Goal: Task Accomplishment & Management: Use online tool/utility

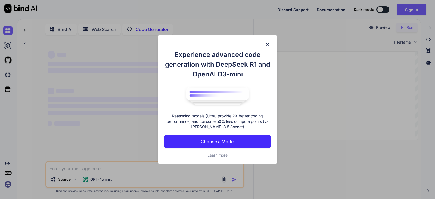
click at [221, 143] on p "Choose a Model" at bounding box center [218, 141] width 34 height 7
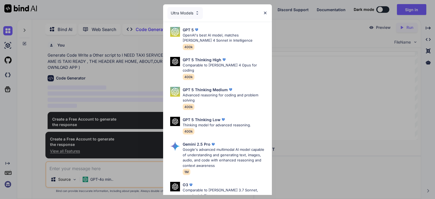
scroll to position [2, 0]
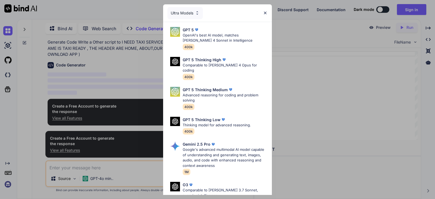
click at [264, 11] on img at bounding box center [265, 13] width 5 height 5
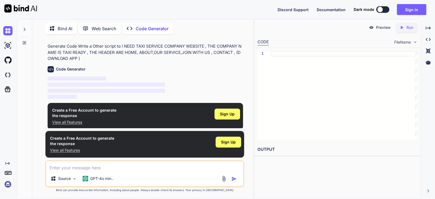
scroll to position [12, 0]
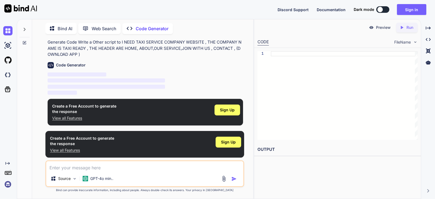
click at [384, 9] on button at bounding box center [382, 9] width 13 height 7
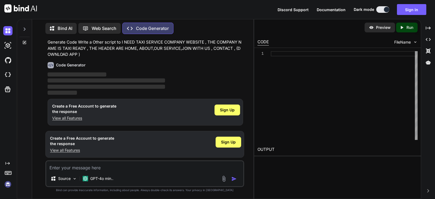
click at [384, 9] on div at bounding box center [386, 9] width 5 height 5
type textarea "x"
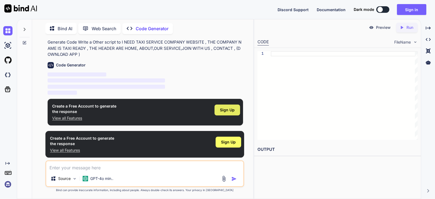
click at [224, 111] on span "Sign Up" at bounding box center [227, 109] width 15 height 5
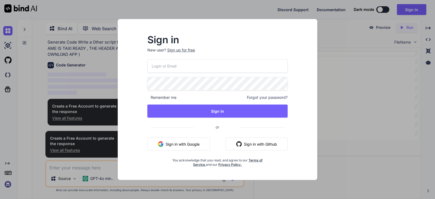
click at [183, 140] on button "Sign in with Google" at bounding box center [178, 143] width 63 height 13
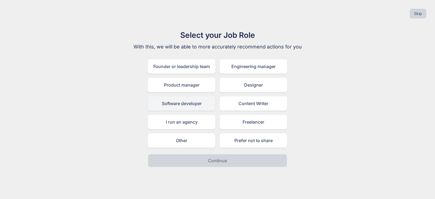
click at [204, 108] on div "Software developer" at bounding box center [181, 103] width 67 height 14
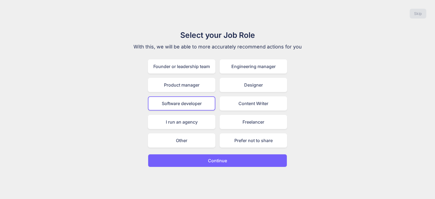
click at [226, 162] on p "Continue" at bounding box center [217, 160] width 19 height 7
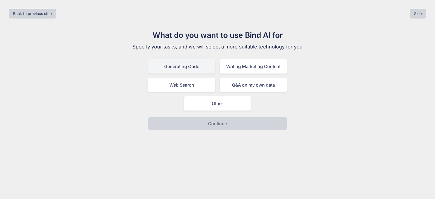
click at [193, 68] on div "Generating Code" at bounding box center [181, 66] width 67 height 14
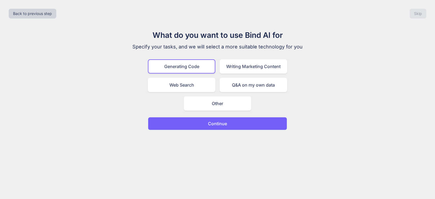
click at [238, 123] on button "Continue" at bounding box center [217, 123] width 139 height 13
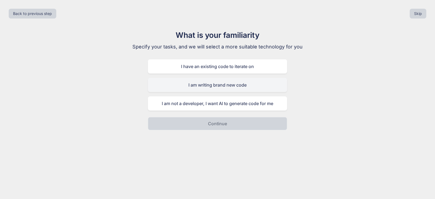
click at [239, 90] on div "I am writing brand new code" at bounding box center [217, 85] width 139 height 14
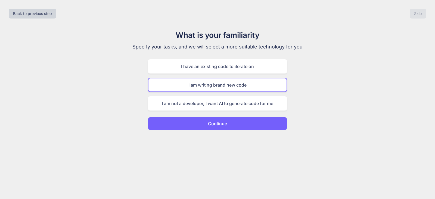
click at [232, 122] on button "Continue" at bounding box center [217, 123] width 139 height 13
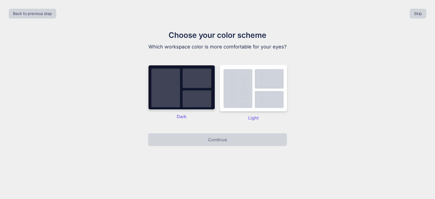
click at [155, 83] on img at bounding box center [181, 87] width 67 height 45
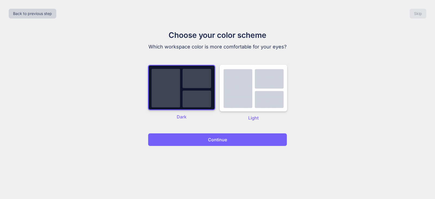
click at [214, 141] on p "Continue" at bounding box center [217, 139] width 19 height 7
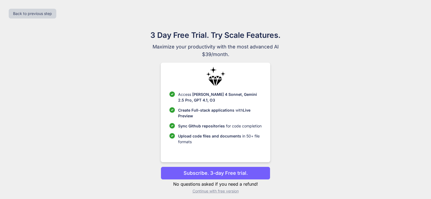
click at [227, 190] on p "Continue with free version" at bounding box center [215, 190] width 109 height 5
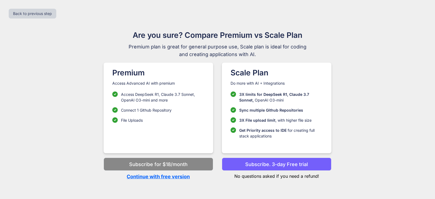
click at [170, 174] on p "Continue with free version" at bounding box center [158, 176] width 109 height 7
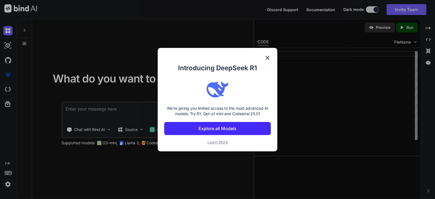
click at [268, 55] on img at bounding box center [267, 57] width 7 height 7
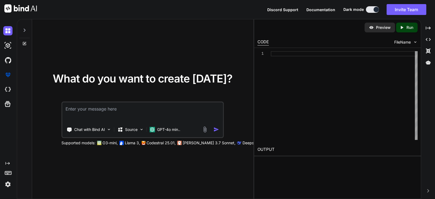
click at [107, 111] on textarea at bounding box center [142, 112] width 161 height 20
paste textarea "I NEED TAXI SERVICE COMPANY WEBSITE , THE COMPANY NAME IS TAXI READY , THE HEAD…"
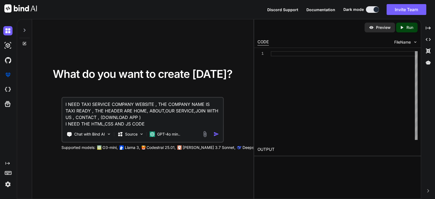
type textarea "I NEED TAXI SERVICE COMPANY WEBSITE , THE COMPANY NAME IS TAXI READY , THE HEAD…"
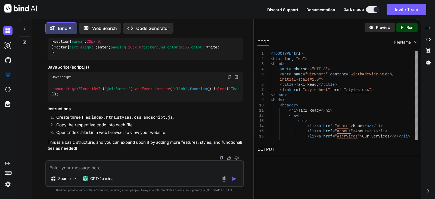
scroll to position [598, 0]
click at [372, 30] on div "Preview" at bounding box center [379, 28] width 30 height 10
click at [376, 25] on p "Preview" at bounding box center [383, 27] width 15 height 5
click at [376, 29] on p "Preview" at bounding box center [383, 27] width 15 height 5
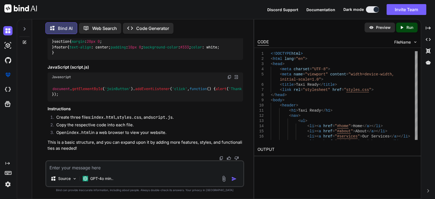
click at [409, 26] on p "Run" at bounding box center [409, 27] width 7 height 5
click at [375, 29] on div "Preview" at bounding box center [379, 28] width 30 height 10
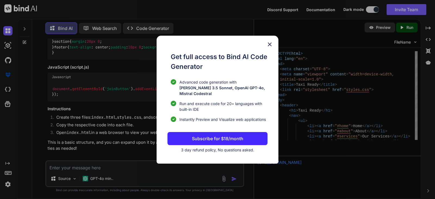
click at [269, 46] on img at bounding box center [269, 44] width 7 height 7
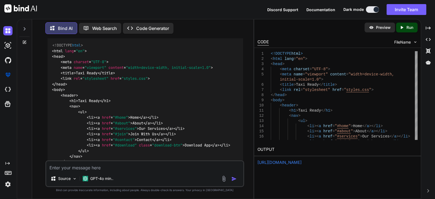
scroll to position [0, 0]
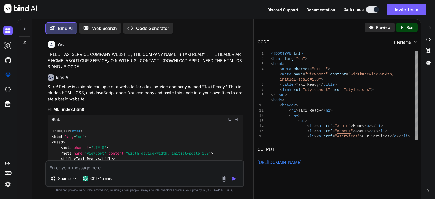
click at [95, 29] on p "Web Search" at bounding box center [104, 28] width 25 height 7
click at [97, 23] on div "Bind AI Web Search Created with Pixso. Code Generator You I NEED TAXI SERVICE C…" at bounding box center [226, 109] width 418 height 180
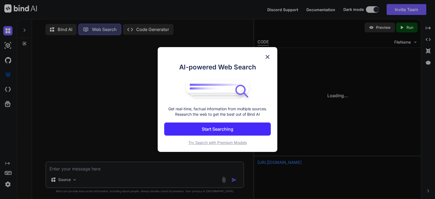
scroll to position [2, 0]
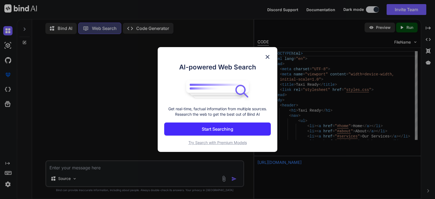
click at [270, 52] on div "AI-powered Web Search Get real-time, factual information from multiple sources.…" at bounding box center [218, 99] width 120 height 105
click at [268, 54] on img at bounding box center [267, 57] width 7 height 7
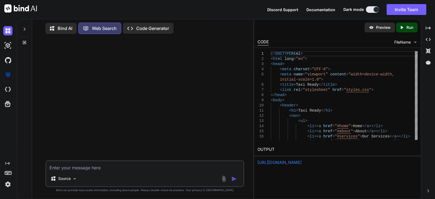
click at [153, 25] on p "Code Generator" at bounding box center [152, 28] width 33 height 7
